Goal: Task Accomplishment & Management: Complete application form

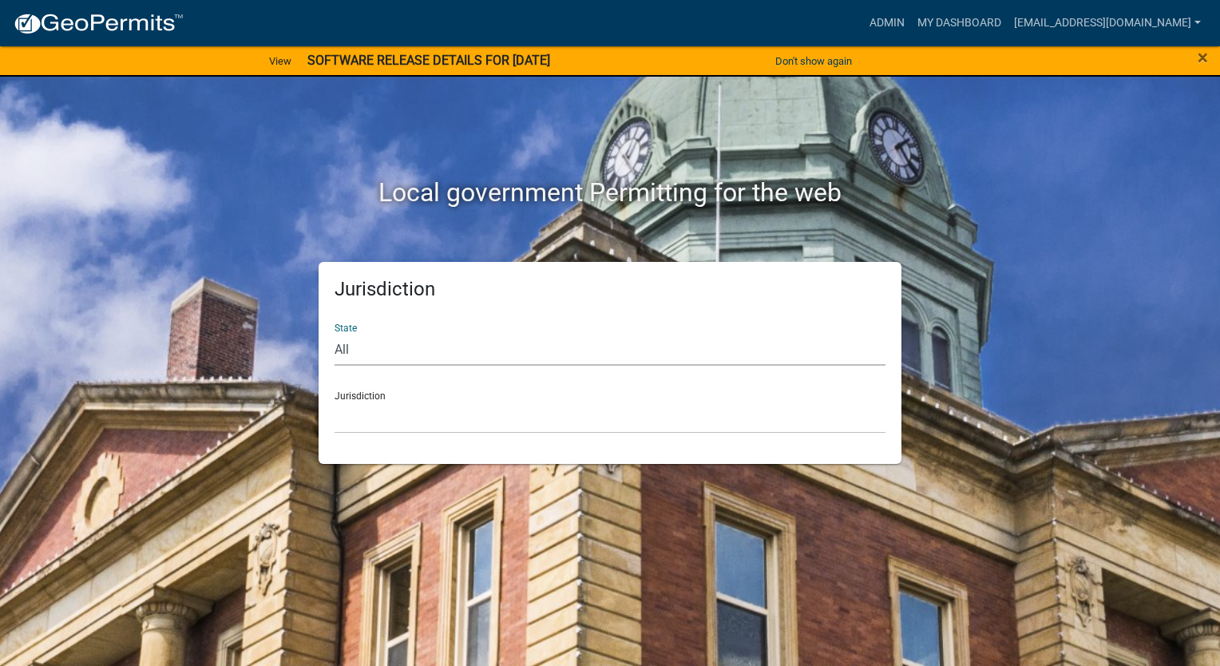
click at [396, 359] on select "All [US_STATE] [US_STATE] [US_STATE] [US_STATE] [US_STATE] [US_STATE] [US_STATE…" at bounding box center [609, 349] width 551 height 33
click at [607, 235] on div "Local government Permitting for the web" at bounding box center [610, 159] width 910 height 204
click at [594, 356] on select "All [US_STATE] [US_STATE] [US_STATE] [US_STATE] [US_STATE] [US_STATE] [US_STATE…" at bounding box center [609, 349] width 551 height 33
select select "[US_STATE]"
click at [334, 333] on select "All [US_STATE] [US_STATE] [US_STATE] [US_STATE] [US_STATE] [US_STATE] [US_STATE…" at bounding box center [609, 349] width 551 height 33
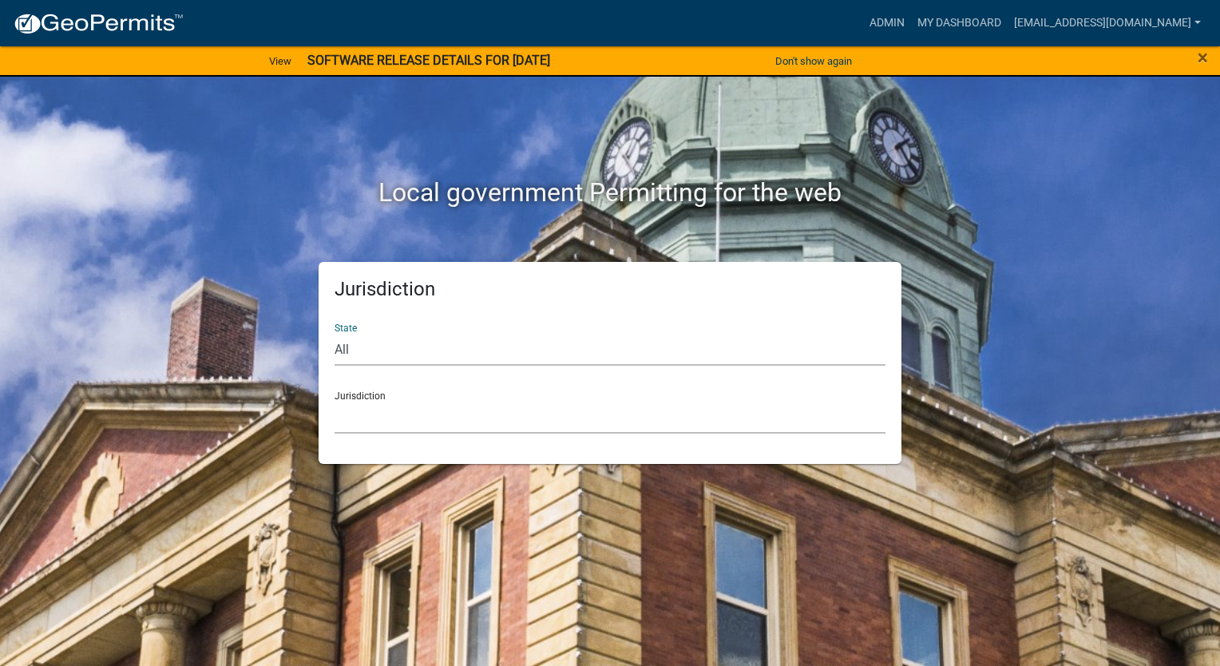
click at [422, 417] on select "City of [GEOGRAPHIC_DATA], [US_STATE] City of [GEOGRAPHIC_DATA], [US_STATE] Cit…" at bounding box center [609, 417] width 551 height 33
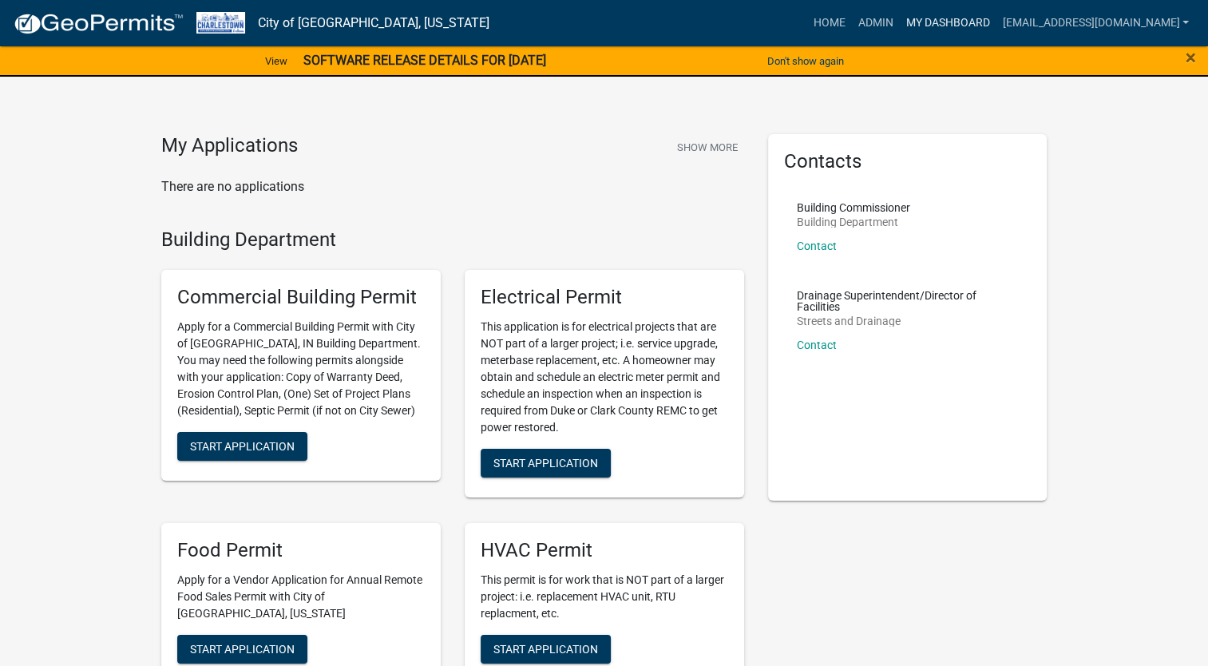
click at [899, 22] on link "My Dashboard" at bounding box center [947, 23] width 97 height 30
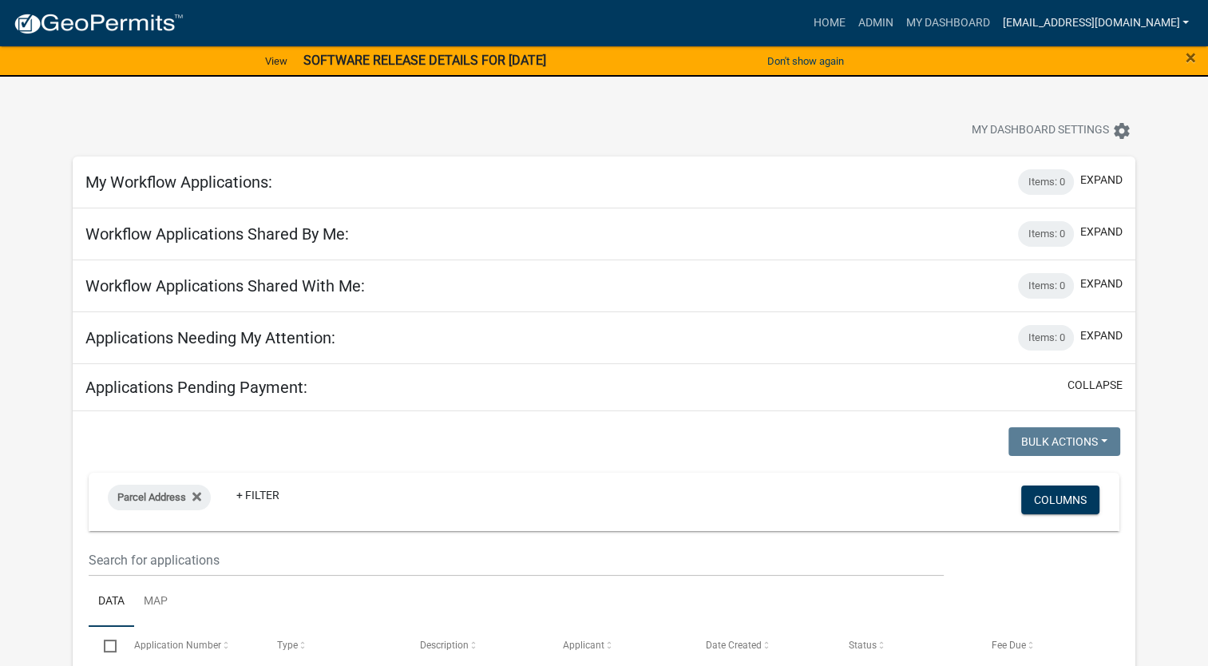
click at [1137, 25] on link "[EMAIL_ADDRESS][DOMAIN_NAME]" at bounding box center [1095, 23] width 200 height 30
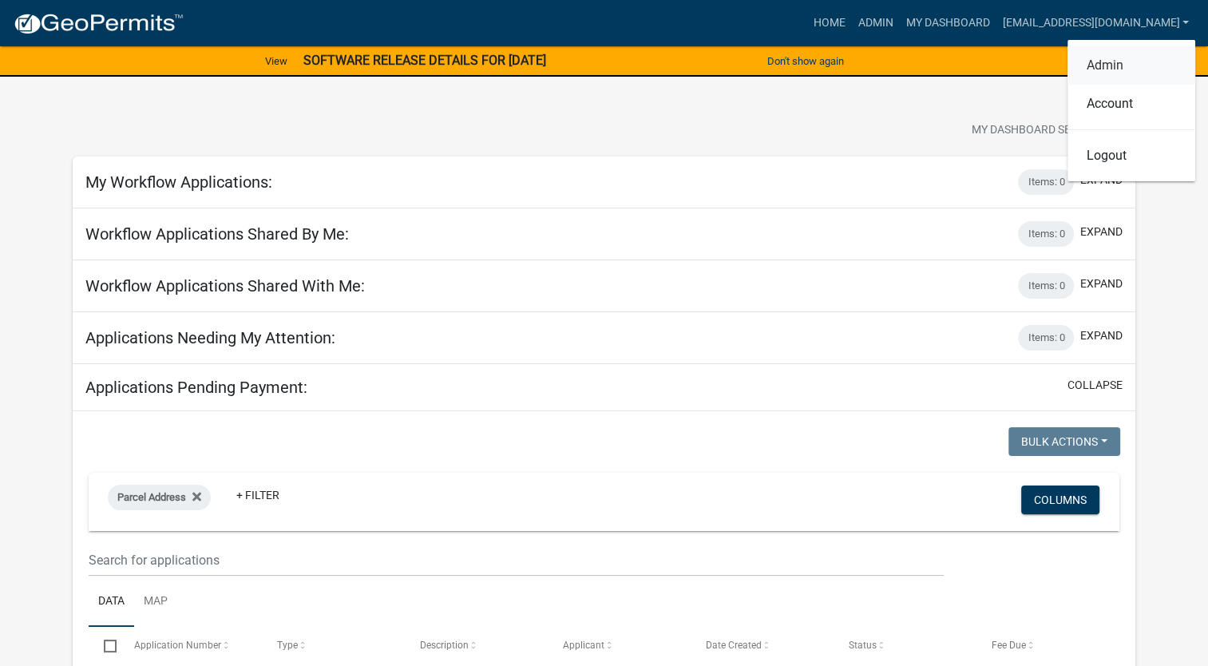
click at [1118, 70] on link "Admin" at bounding box center [1131, 65] width 128 height 38
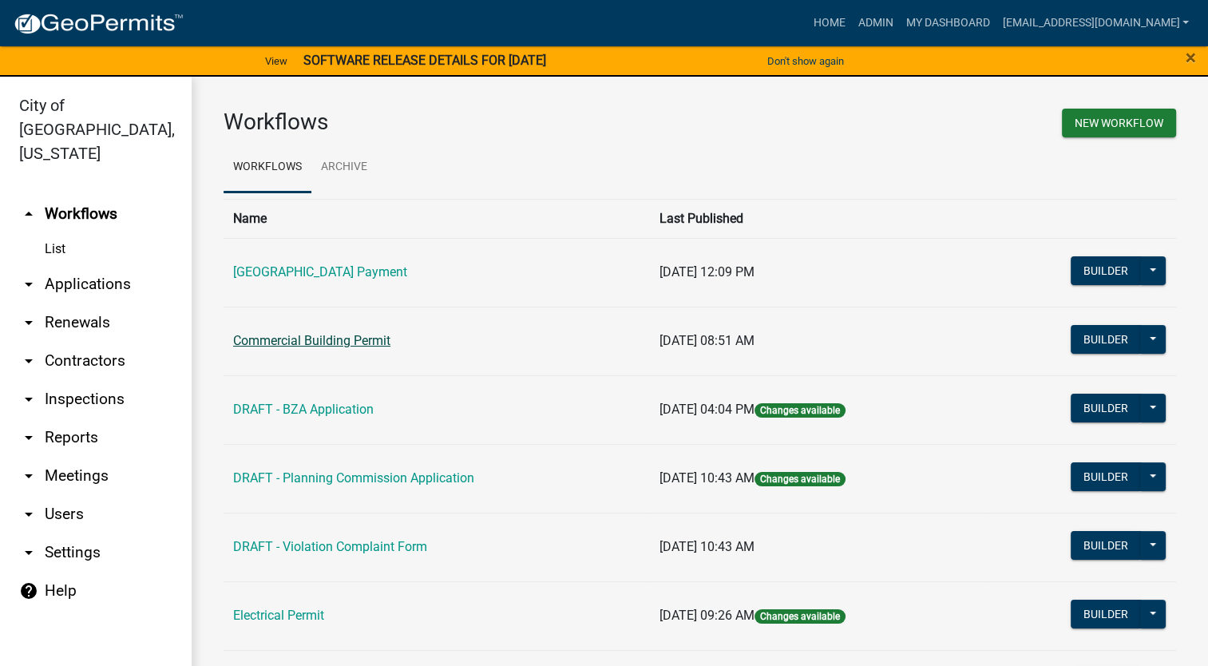
click at [326, 343] on link "Commercial Building Permit" at bounding box center [311, 340] width 157 height 15
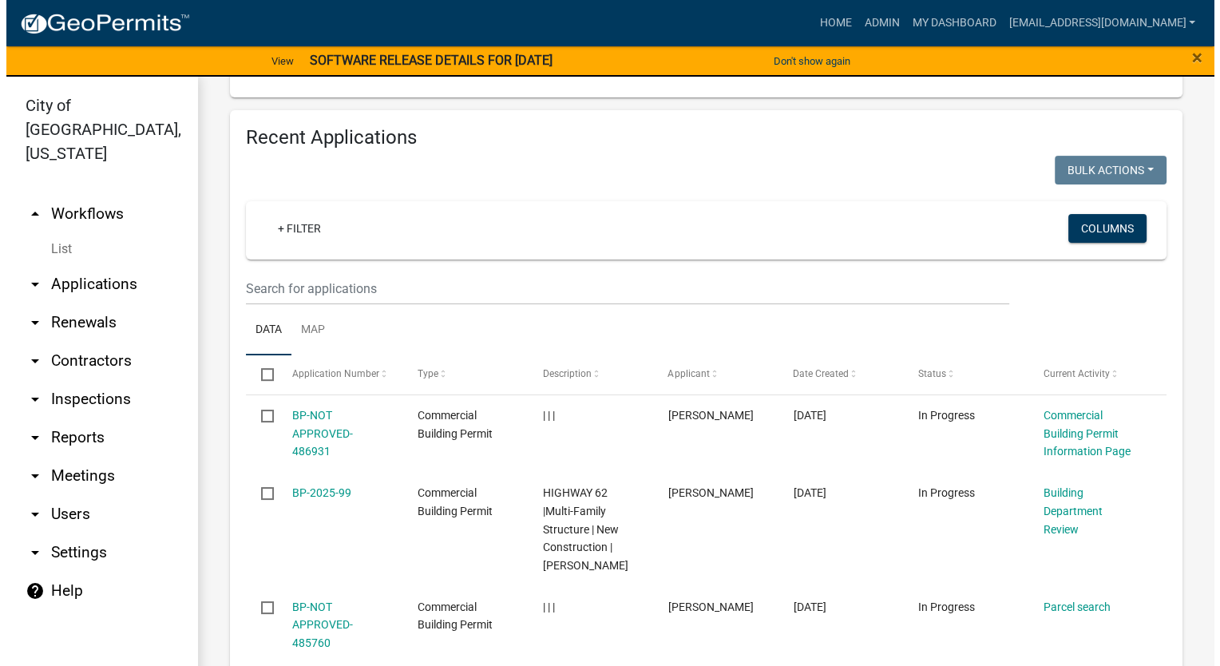
scroll to position [638, 0]
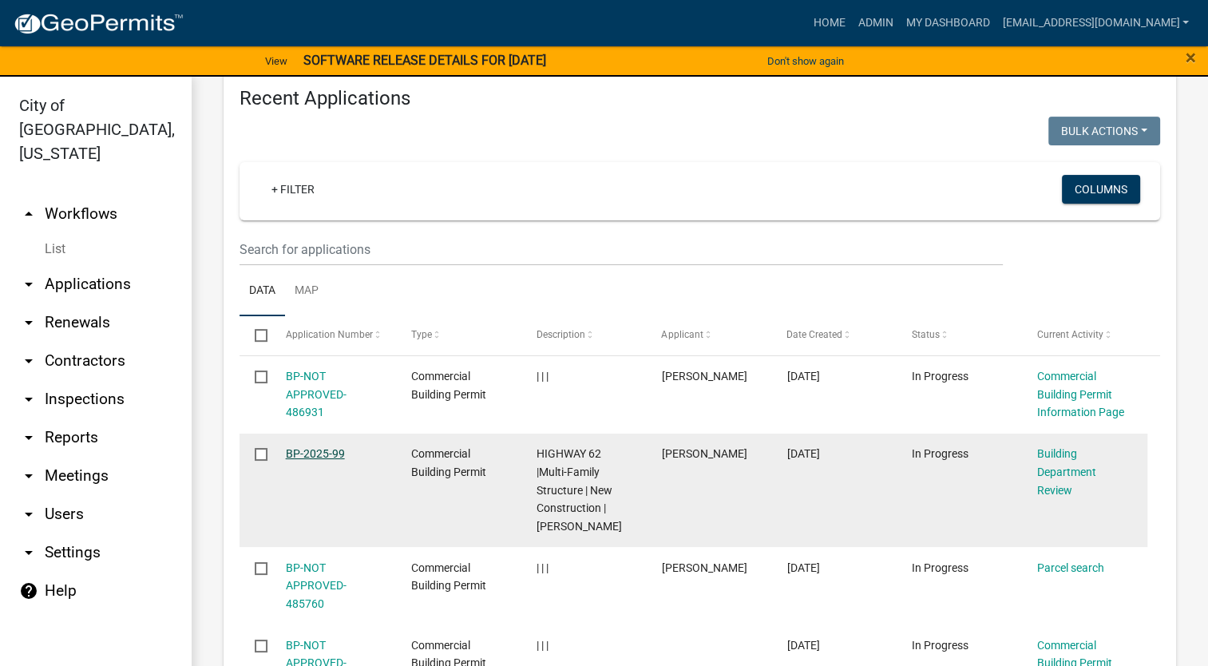
click at [332, 455] on link "BP-2025-99" at bounding box center [315, 453] width 59 height 13
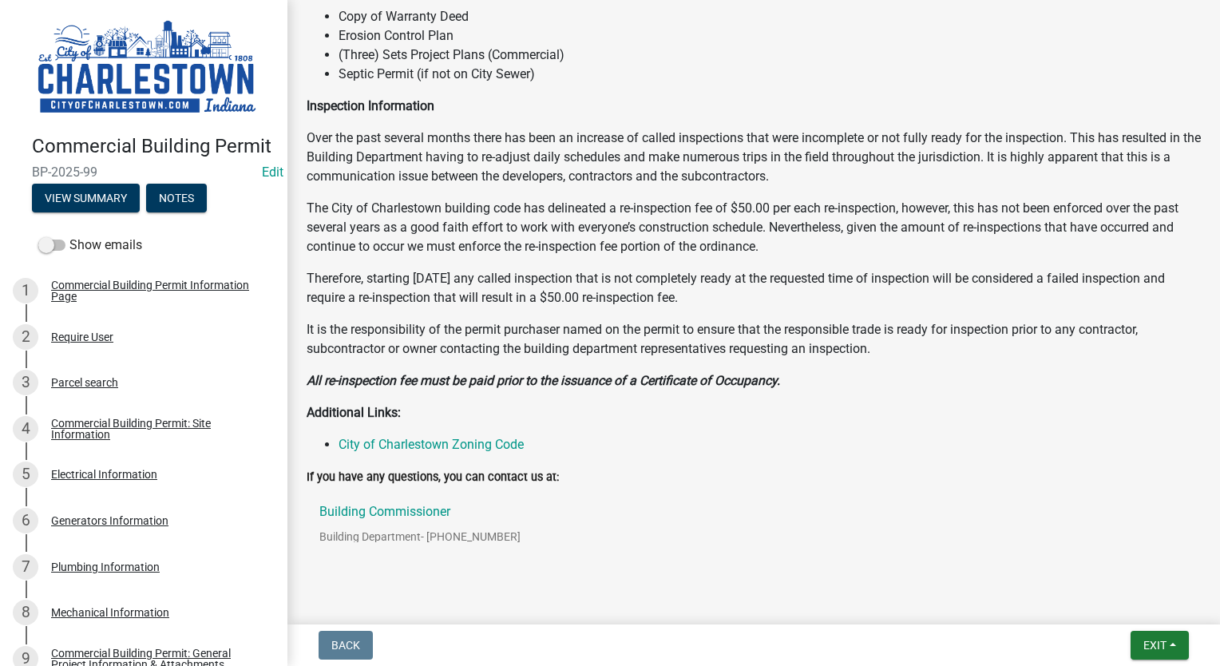
scroll to position [629, 0]
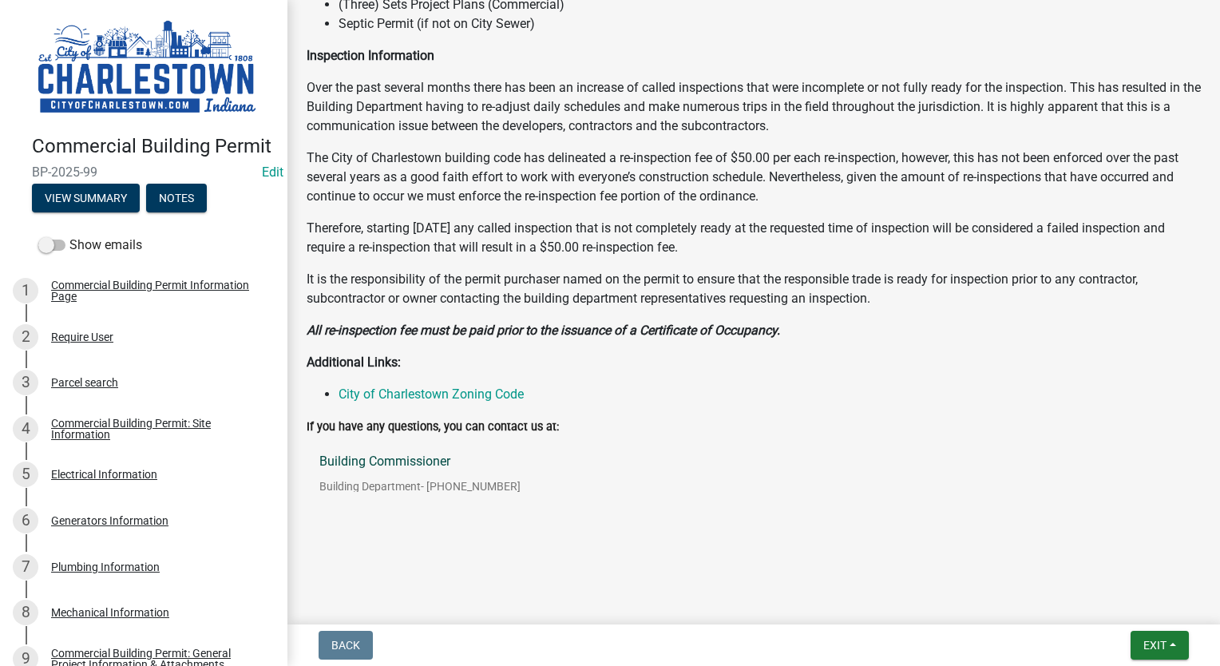
click at [411, 461] on p "Building Commissioner" at bounding box center [419, 461] width 201 height 13
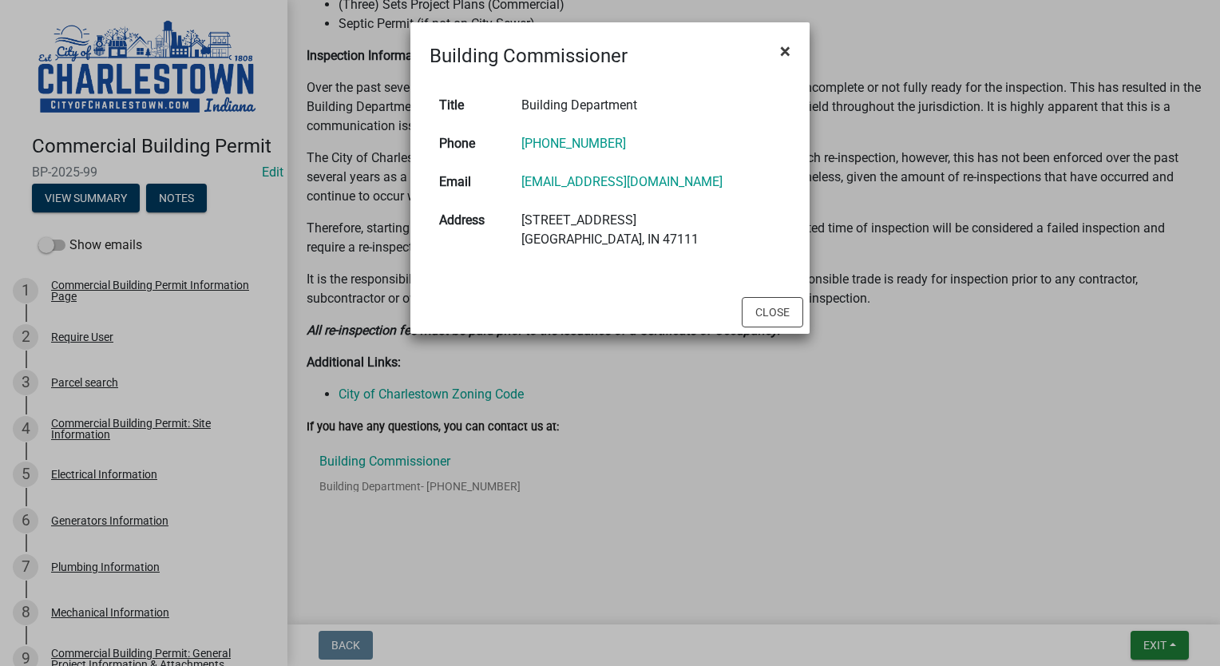
click at [789, 47] on span "×" at bounding box center [785, 51] width 10 height 22
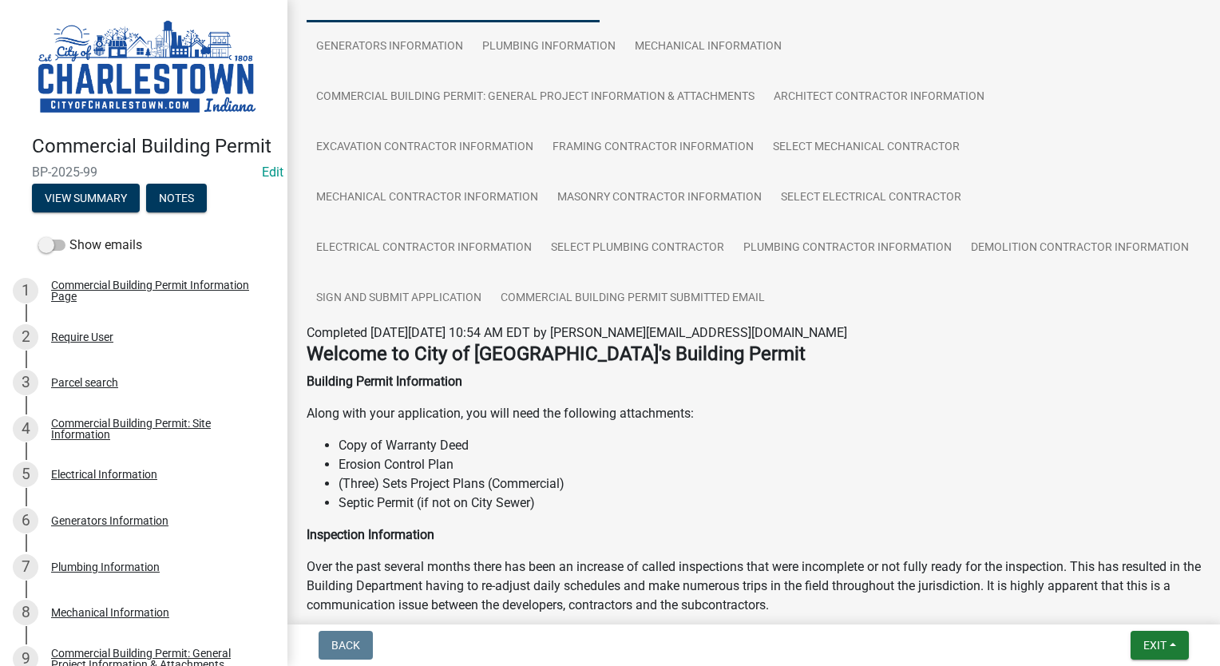
scroll to position [70, 0]
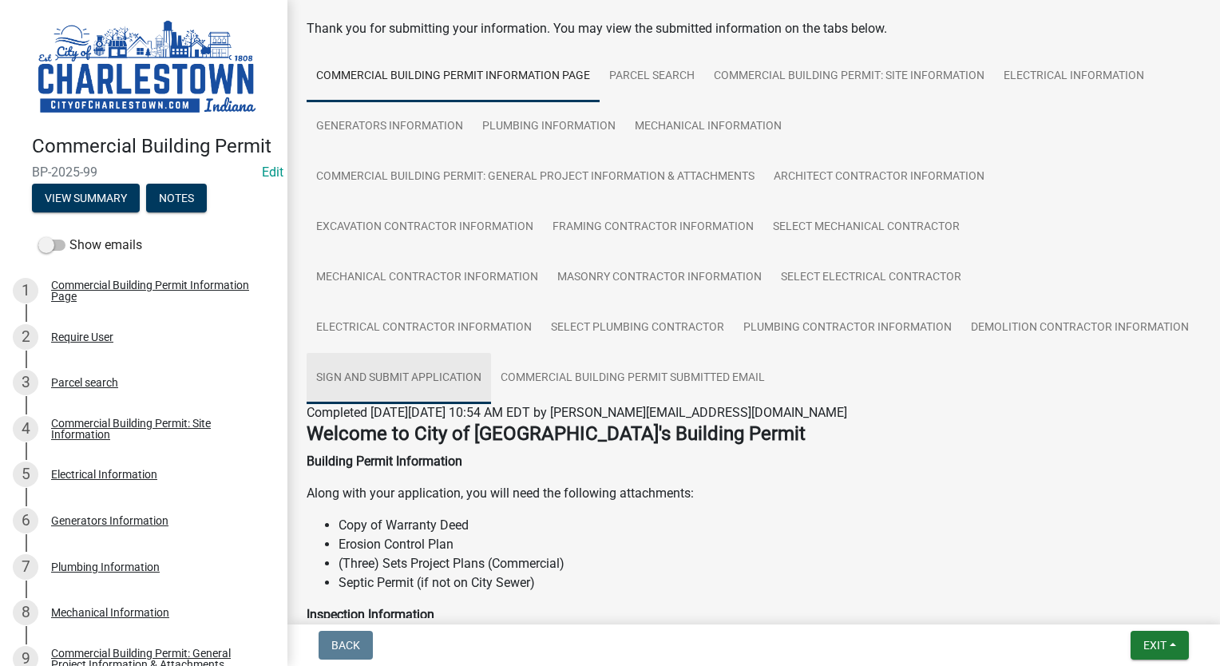
click at [491, 384] on link "Sign and Submit Application" at bounding box center [398, 378] width 184 height 51
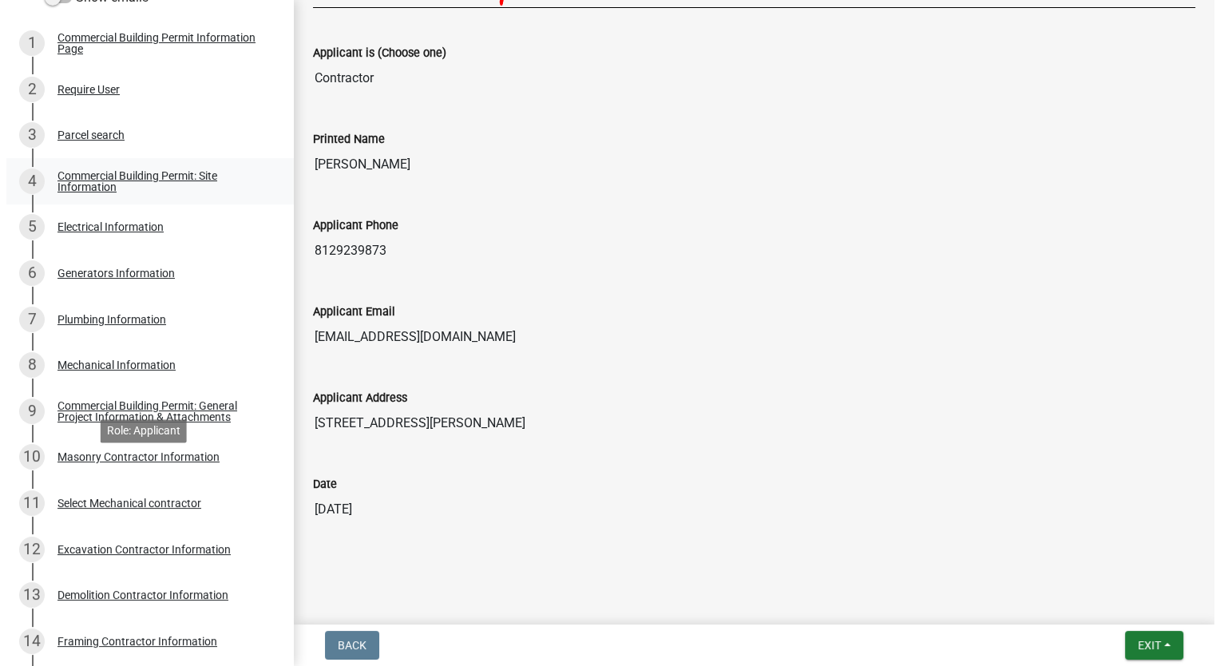
scroll to position [150, 0]
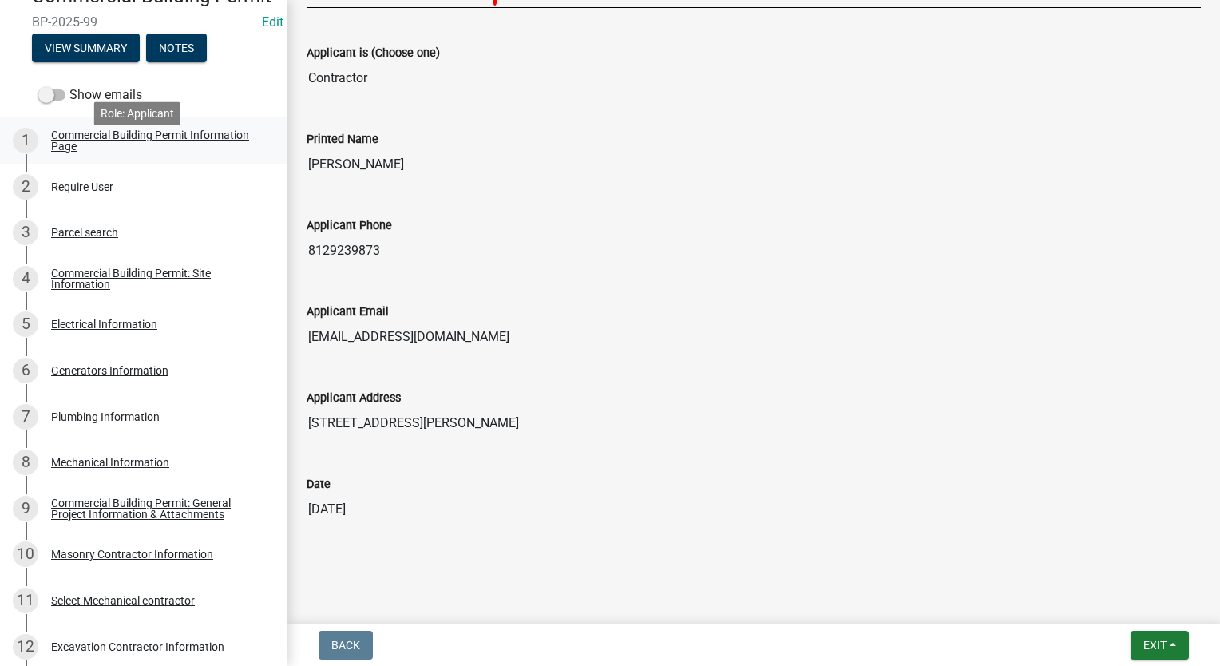
click at [77, 152] on div "Commercial Building Permit Information Page" at bounding box center [156, 140] width 211 height 22
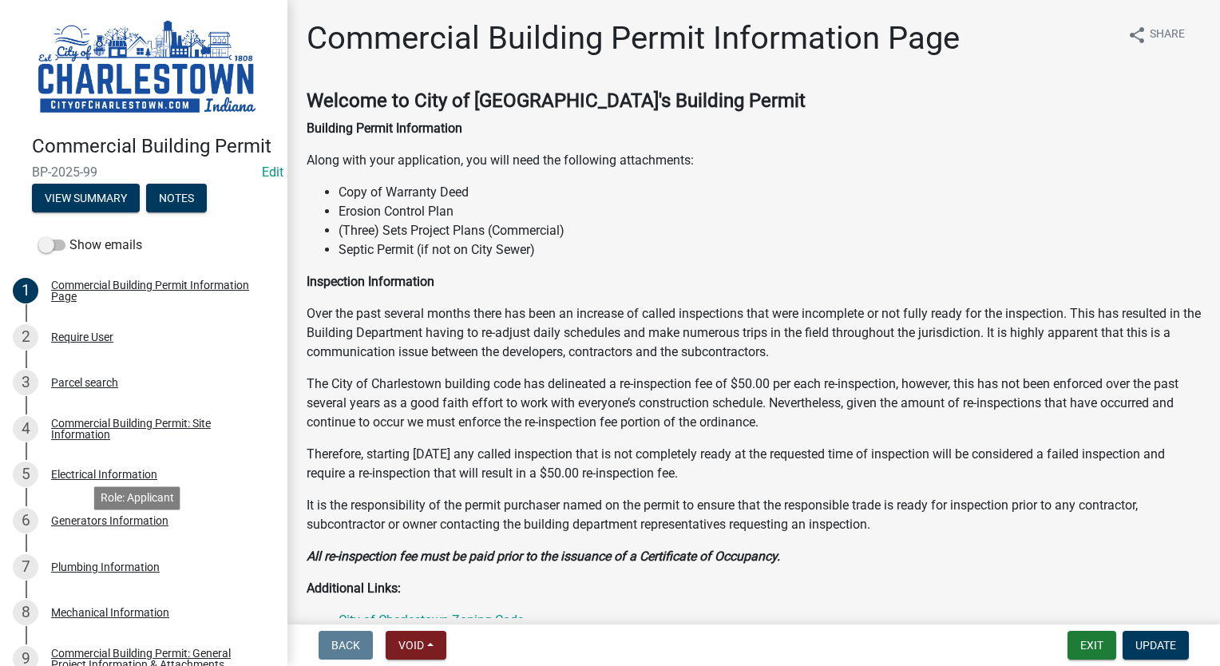
scroll to position [0, 0]
click at [77, 342] on div "Require User" at bounding box center [82, 336] width 62 height 11
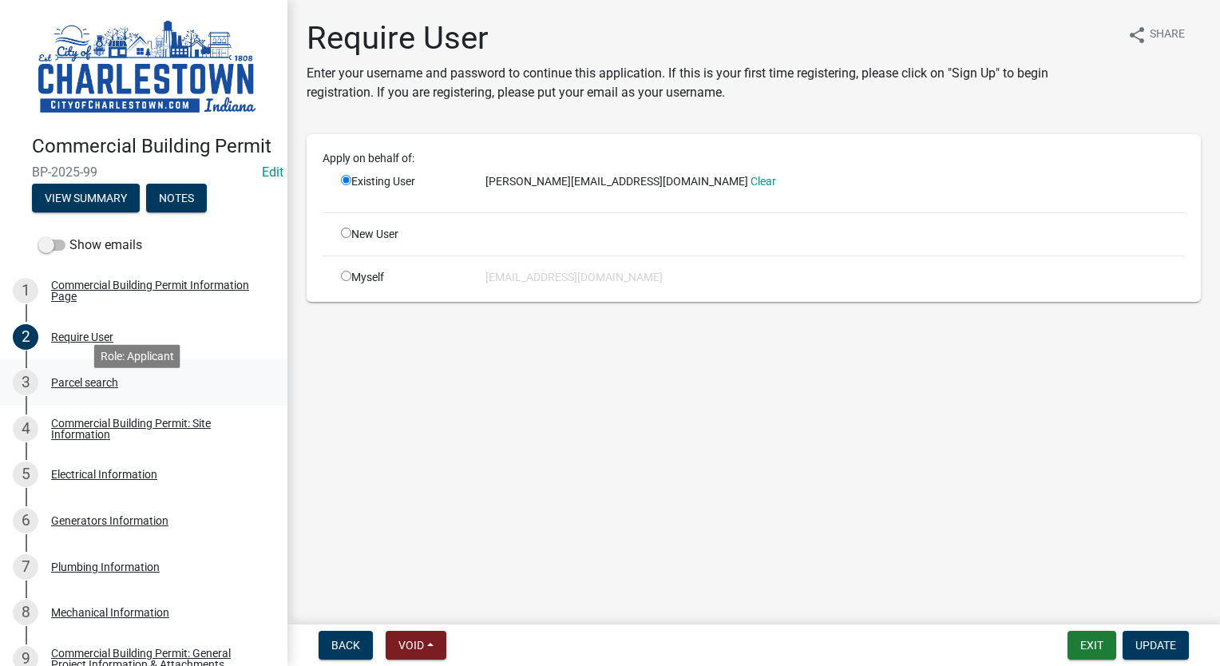
click at [77, 388] on div "Parcel search" at bounding box center [84, 382] width 67 height 11
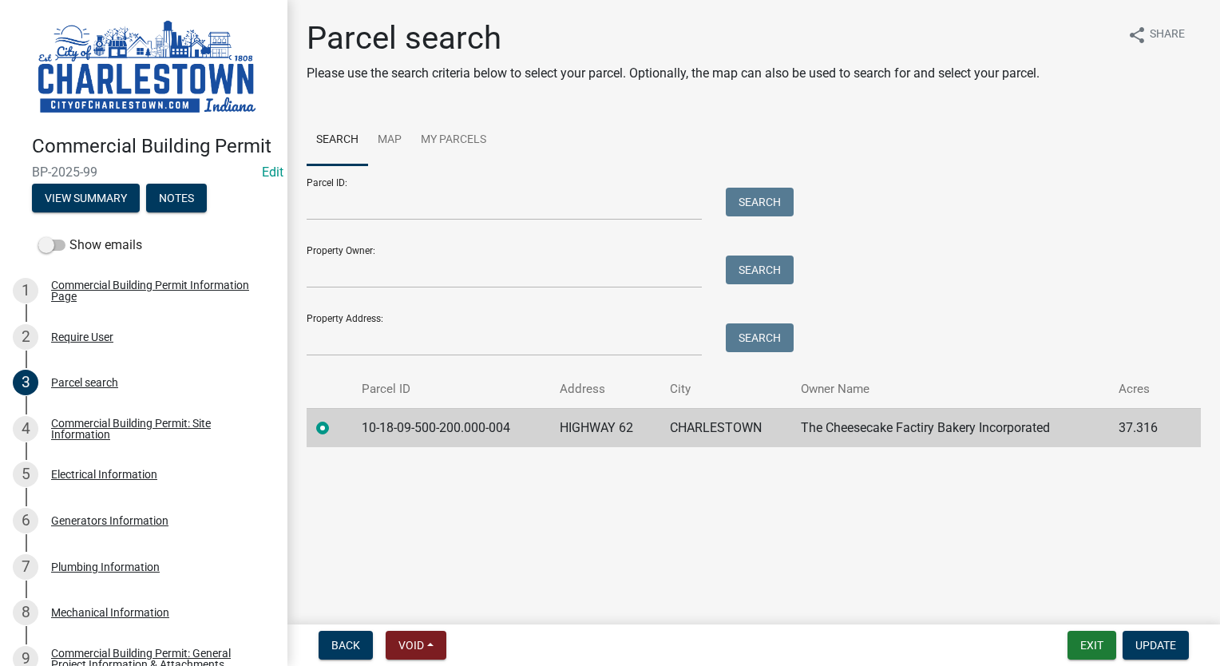
click at [956, 512] on main "Parcel search Please use the search criteria below to select your parcel. Optio…" at bounding box center [753, 309] width 932 height 618
click at [1156, 640] on span "Update" at bounding box center [1155, 644] width 41 height 13
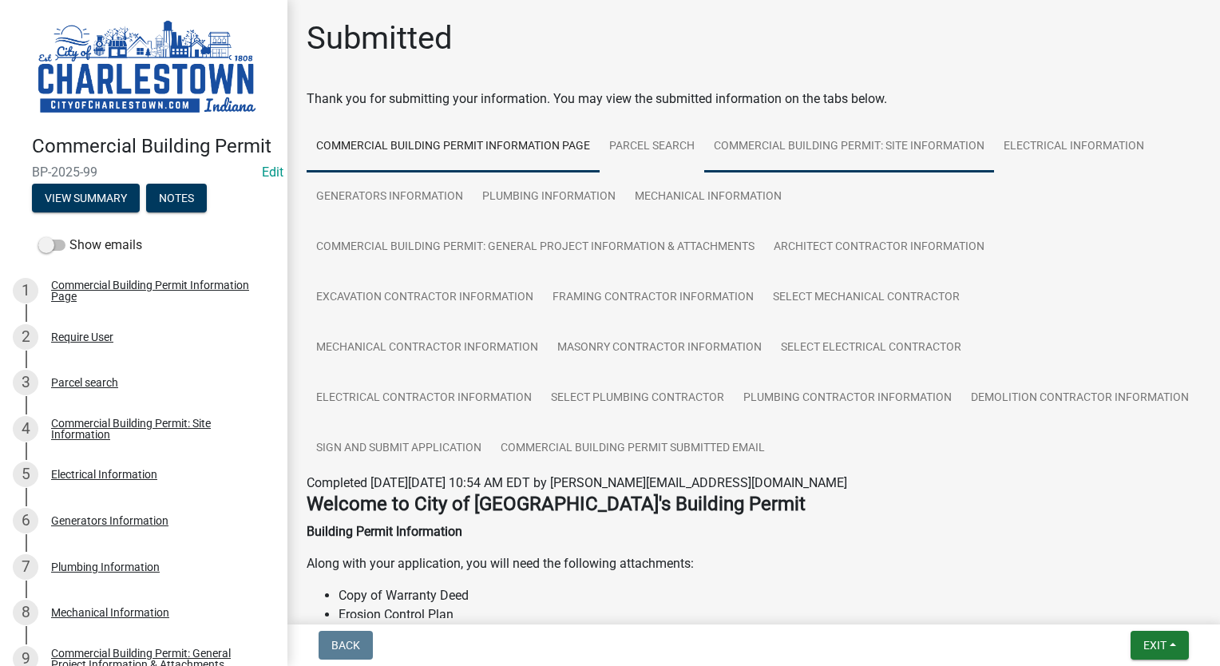
click at [837, 148] on link "Commercial Building Permit: Site Information" at bounding box center [849, 146] width 290 height 51
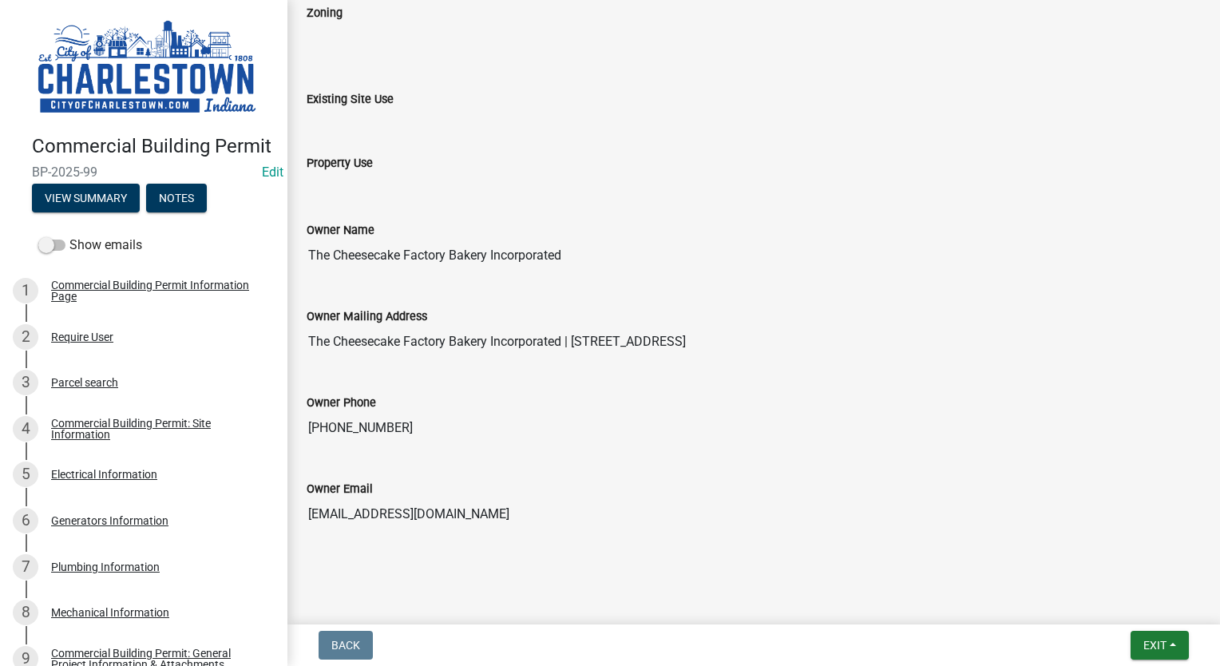
scroll to position [1127, 0]
click at [108, 526] on div "Generators Information" at bounding box center [109, 520] width 117 height 11
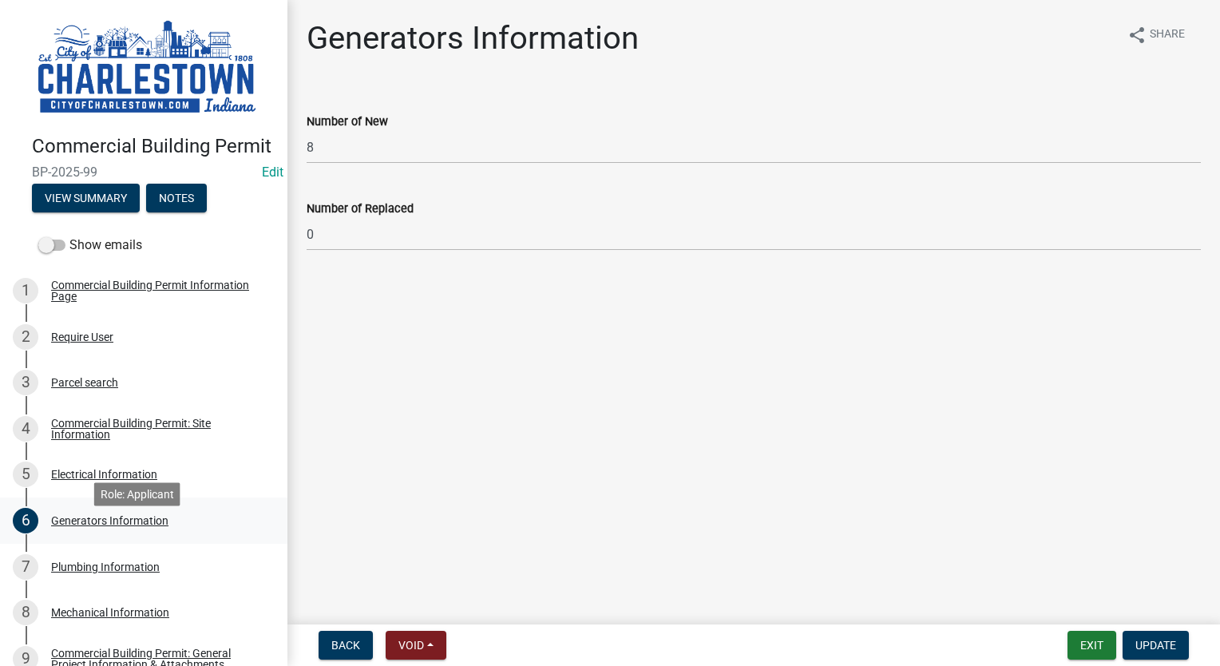
click at [121, 533] on div "6 Generators Information" at bounding box center [137, 521] width 249 height 26
drag, startPoint x: 121, startPoint y: 545, endPoint x: 109, endPoint y: 314, distance: 231.0
click at [109, 302] on div "Commercial Building Permit Information Page" at bounding box center [156, 290] width 211 height 22
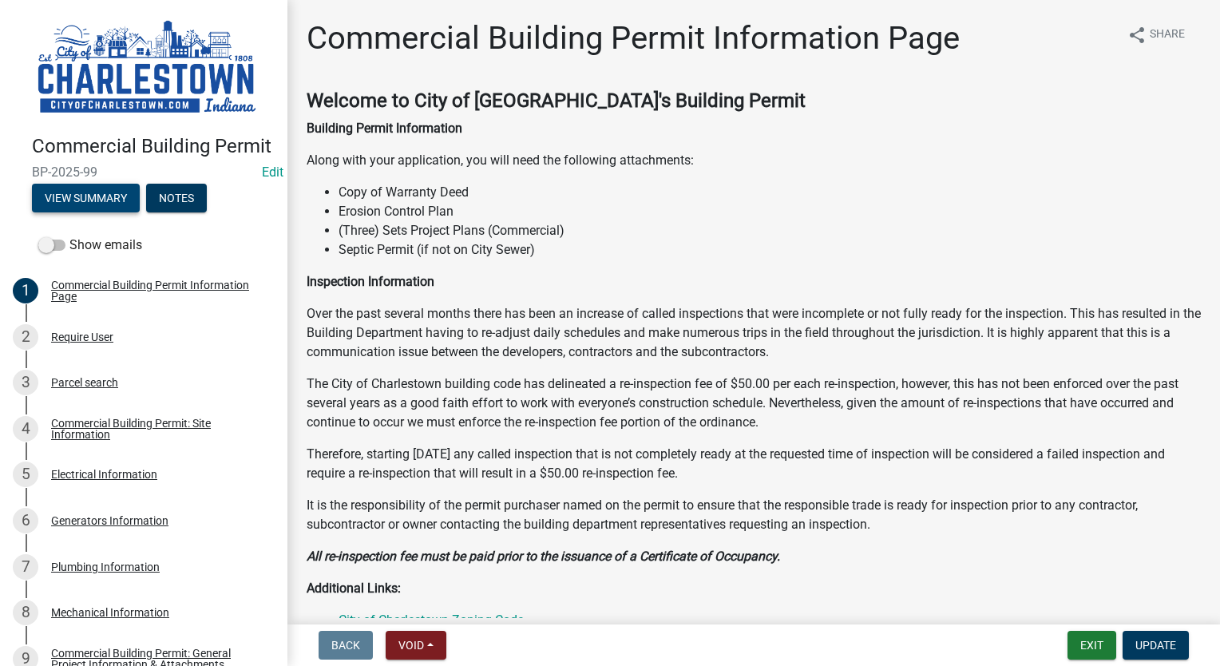
click at [79, 212] on button "View Summary" at bounding box center [86, 198] width 108 height 29
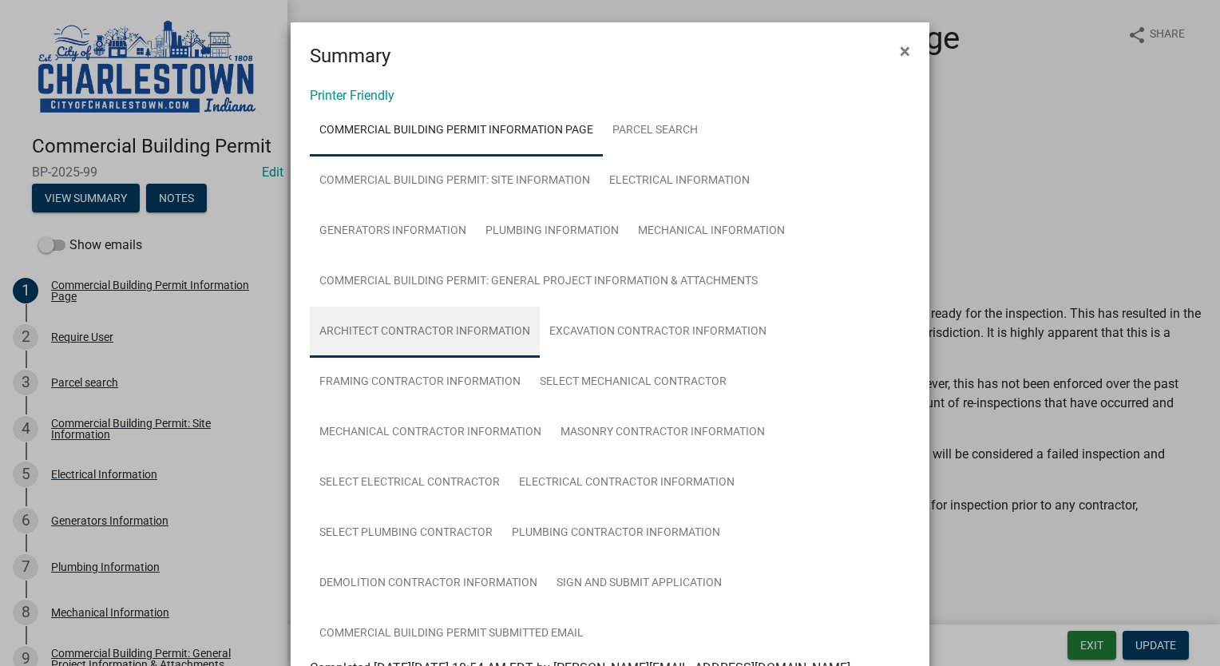
click at [441, 329] on link "Architect Contractor Information" at bounding box center [425, 331] width 230 height 51
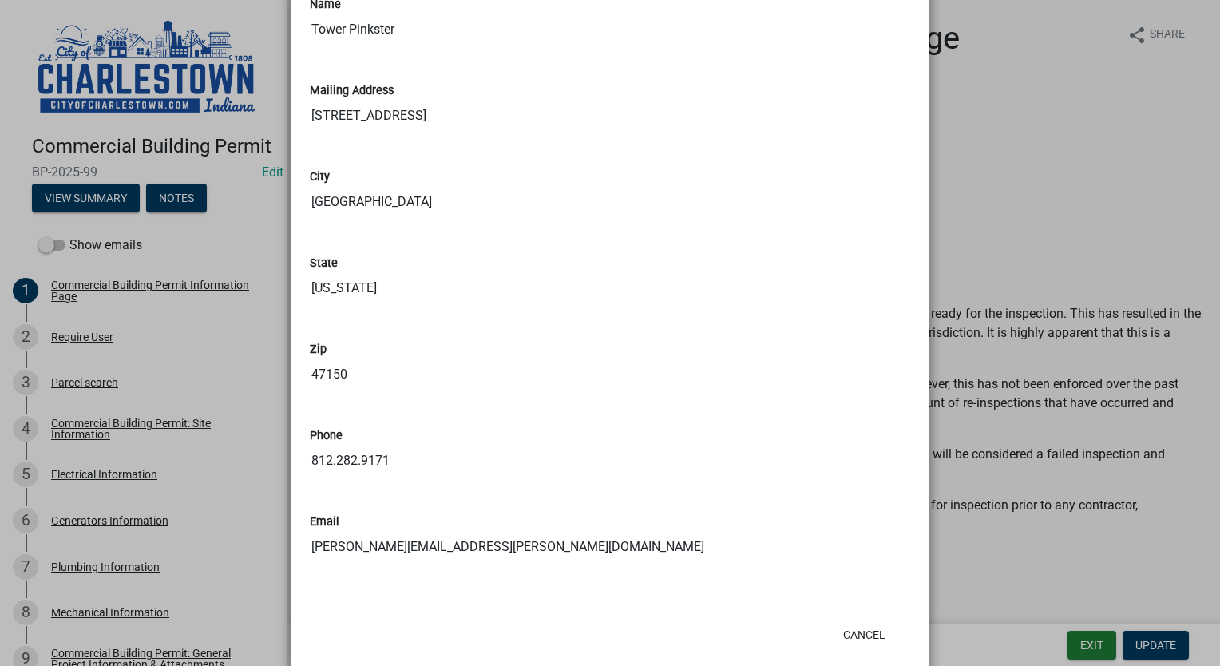
scroll to position [734, 0]
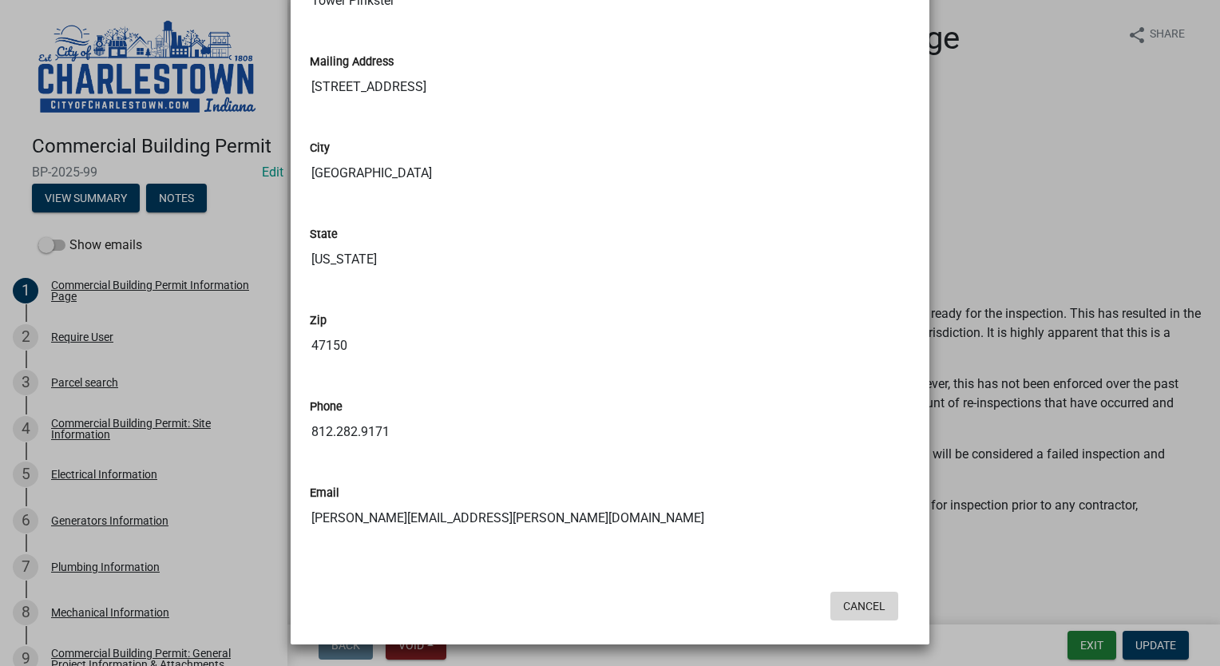
click at [860, 599] on button "Cancel" at bounding box center [864, 605] width 68 height 29
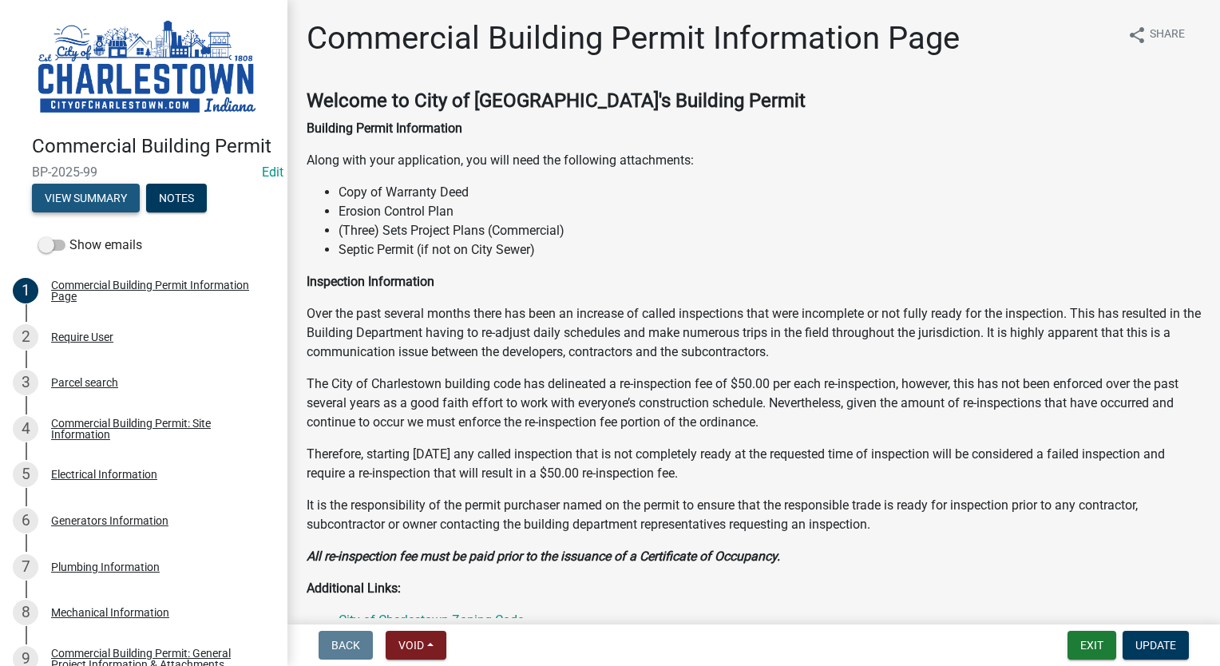
click at [80, 212] on button "View Summary" at bounding box center [86, 198] width 108 height 29
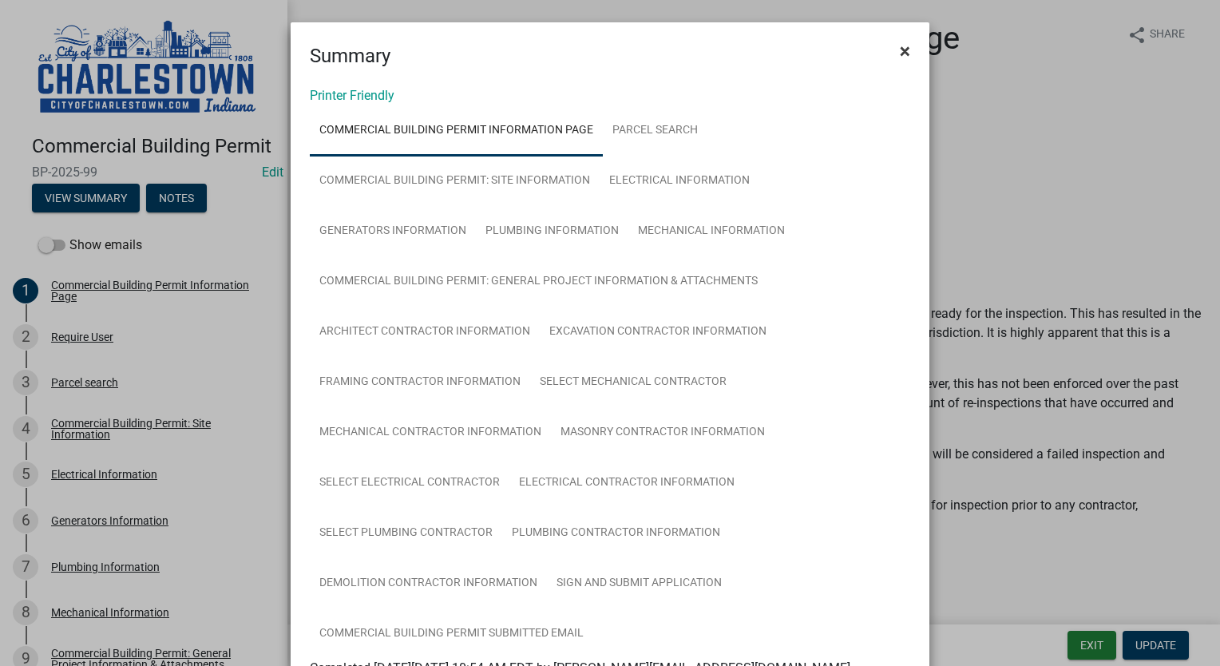
click at [899, 53] on span "×" at bounding box center [904, 51] width 10 height 22
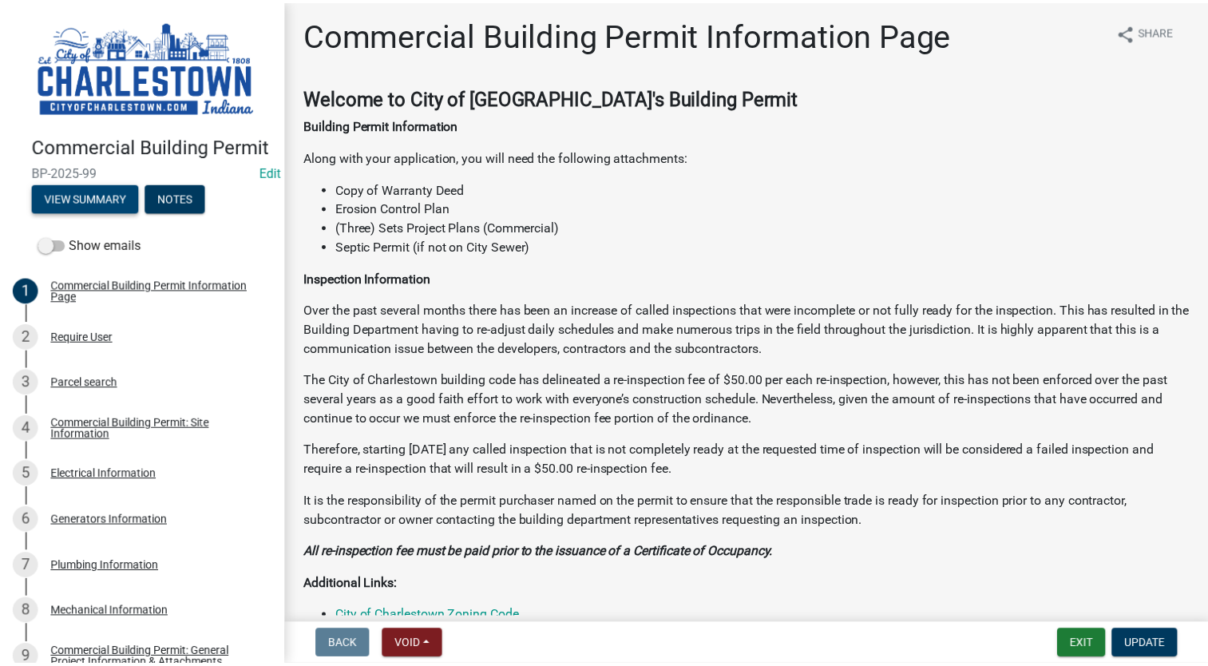
scroll to position [0, 0]
